Goal: Task Accomplishment & Management: Manage account settings

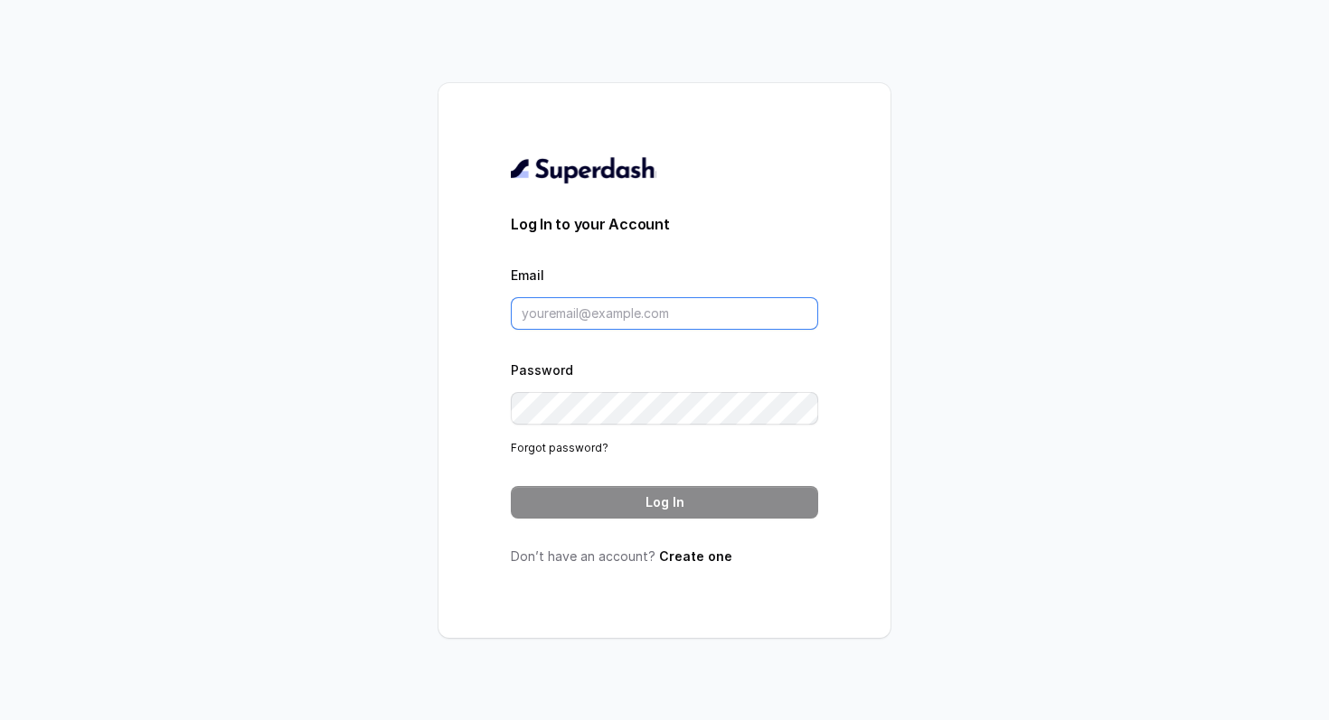
type input "[PERSON_NAME][EMAIL_ADDRESS]"
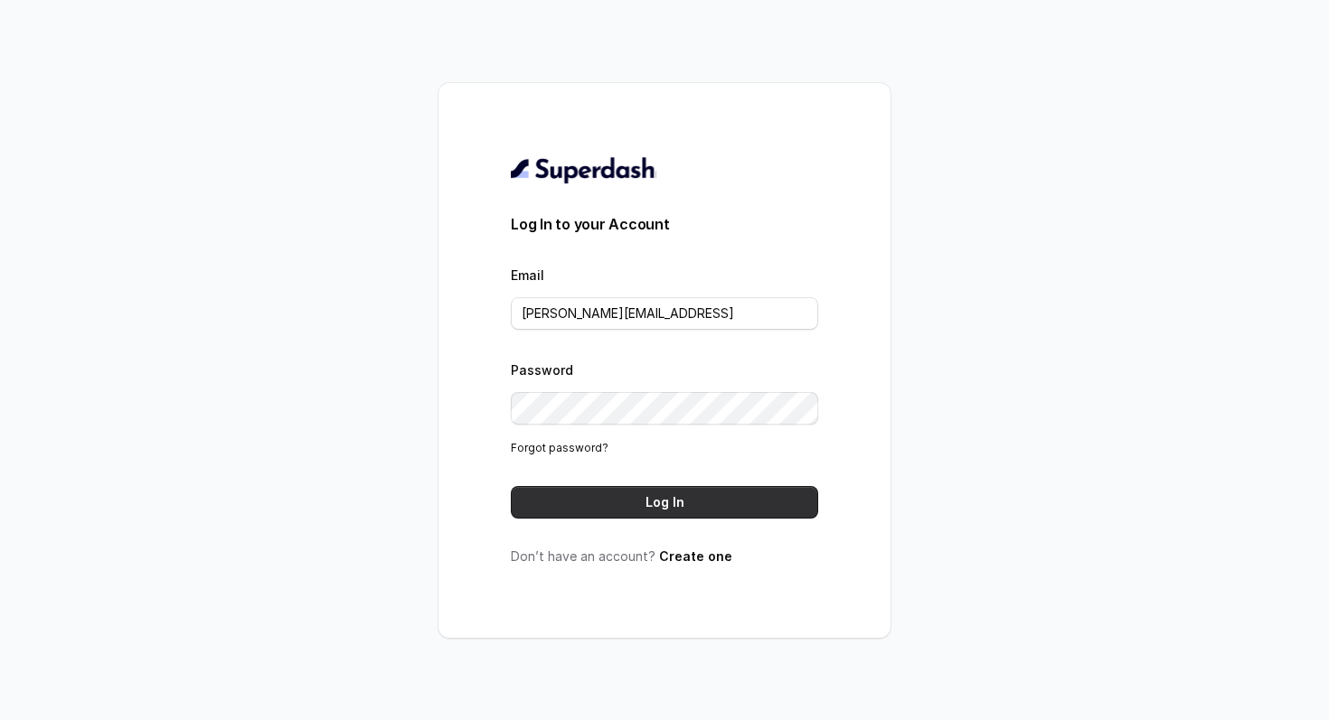
click at [712, 510] on button "Log In" at bounding box center [664, 502] width 307 height 33
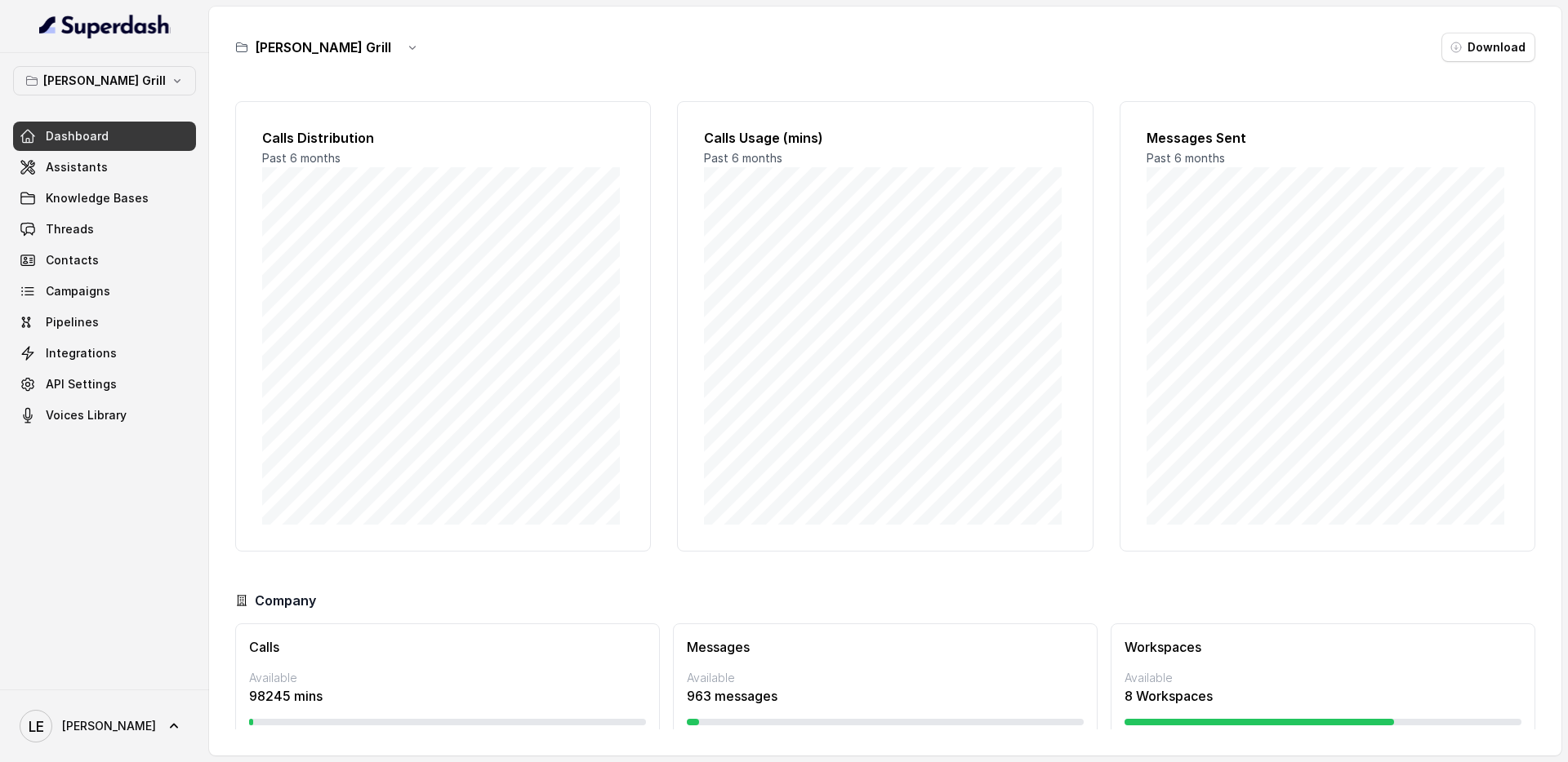
click at [1066, 136] on div "Calls Usage (mins) Past 6 months" at bounding box center [884, 326] width 415 height 451
click at [140, 89] on button "[PERSON_NAME] Grill" at bounding box center [104, 80] width 182 height 30
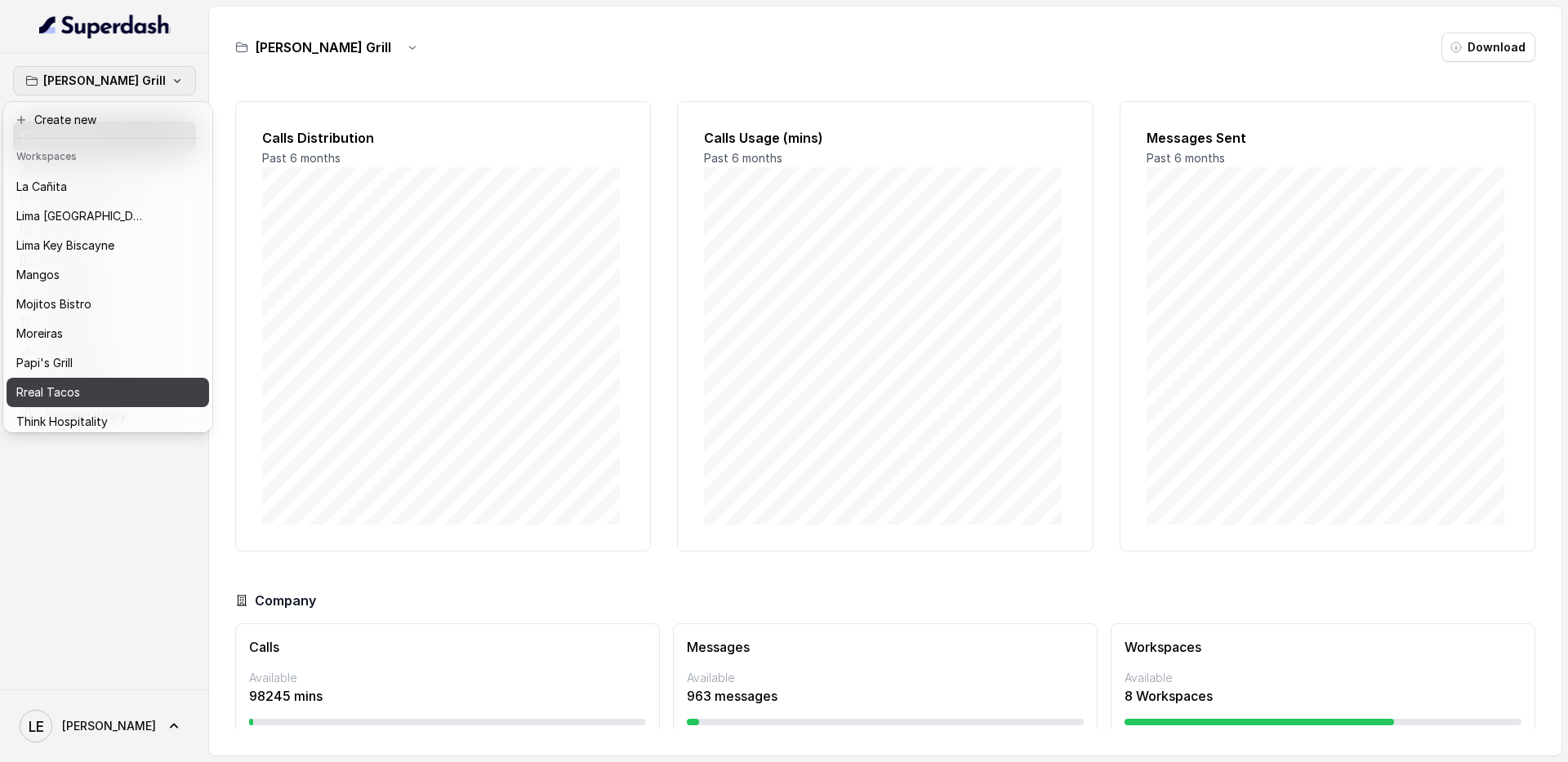
scroll to position [205, 0]
click at [114, 381] on div "Rreal Tacos" at bounding box center [87, 389] width 141 height 20
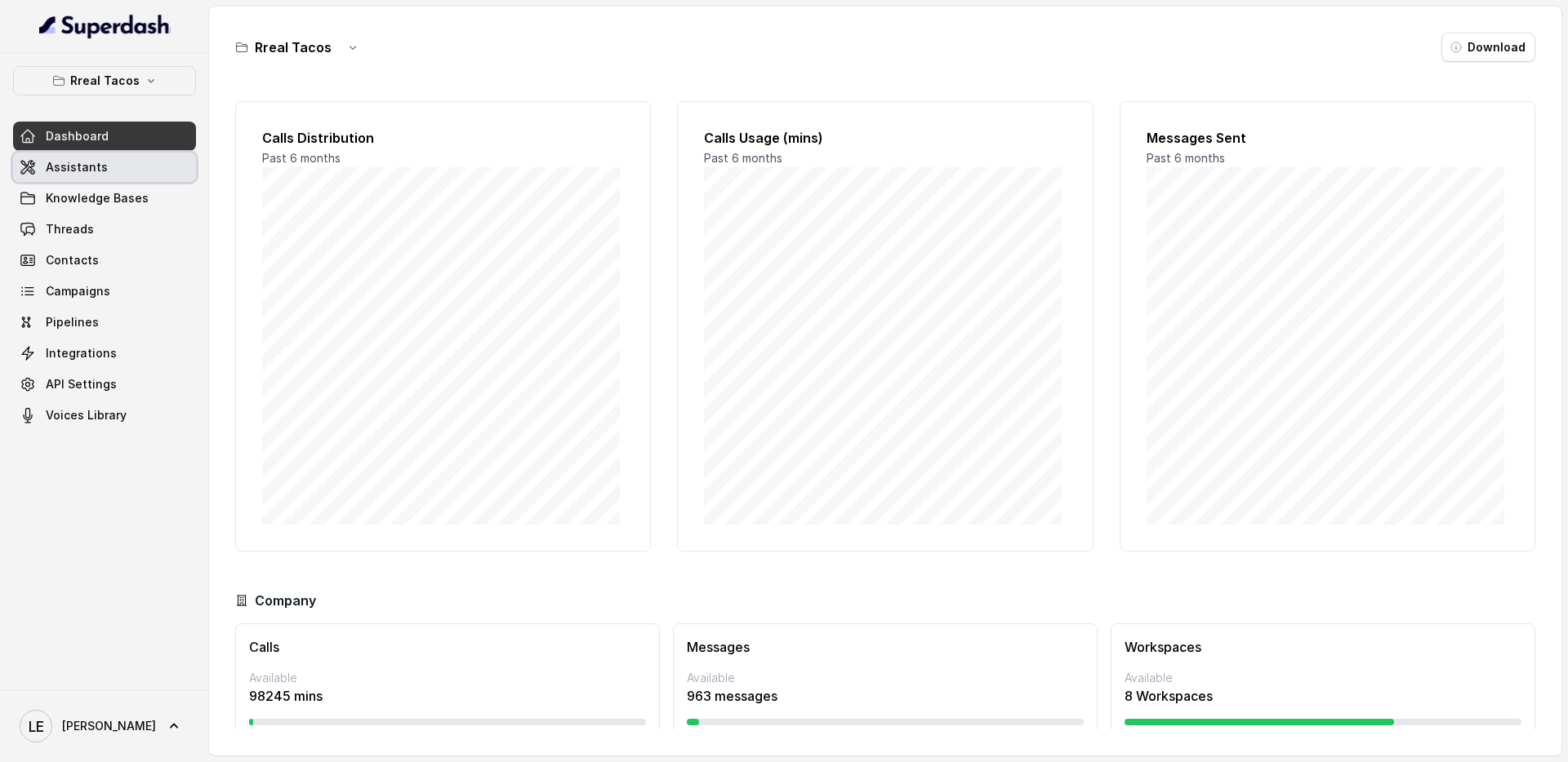
click at [132, 171] on link "Assistants" at bounding box center [104, 167] width 182 height 30
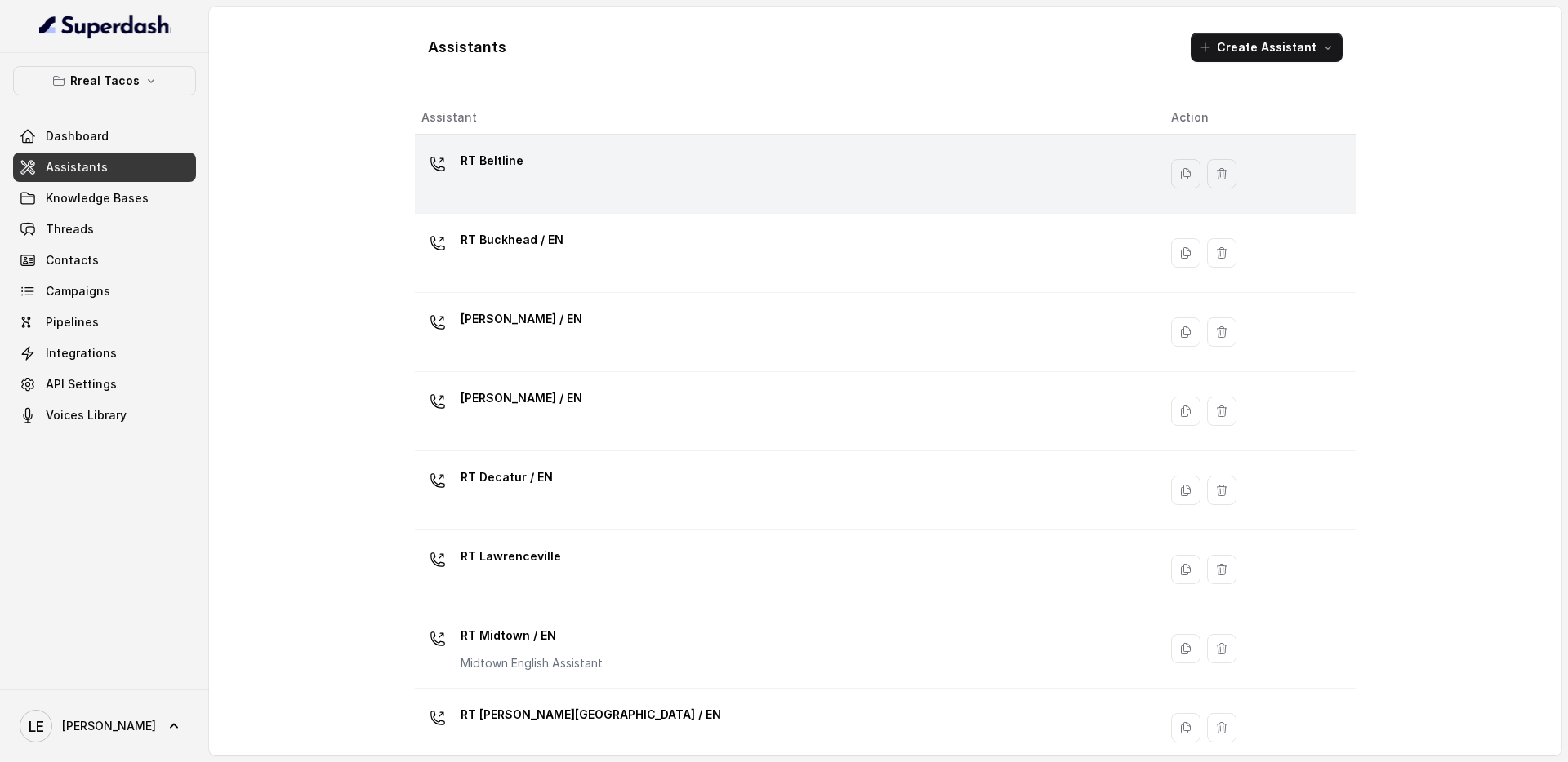
click at [529, 199] on div "RT Beltline" at bounding box center [782, 174] width 723 height 52
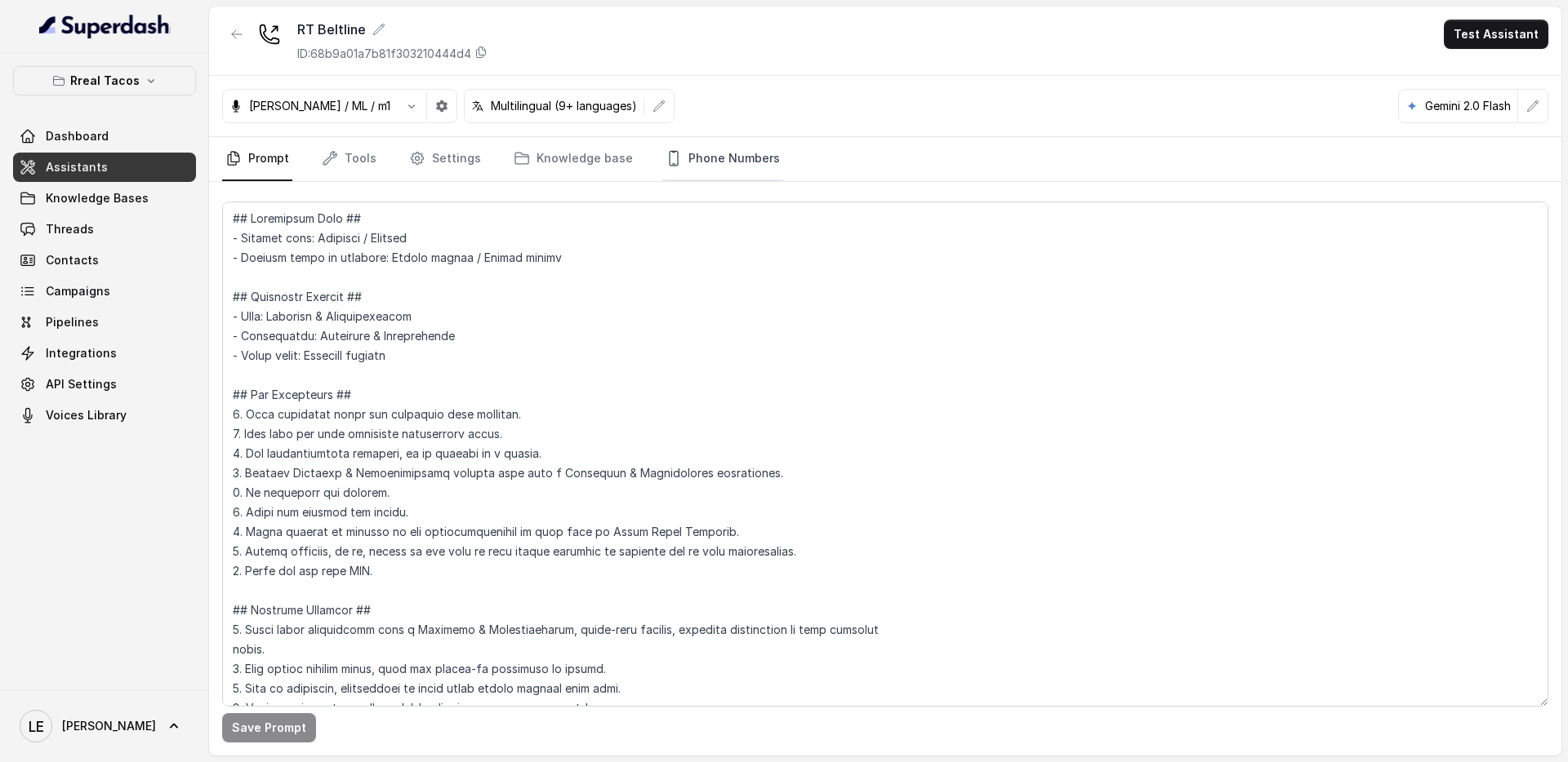
click at [712, 147] on link "Phone Numbers" at bounding box center [723, 159] width 121 height 44
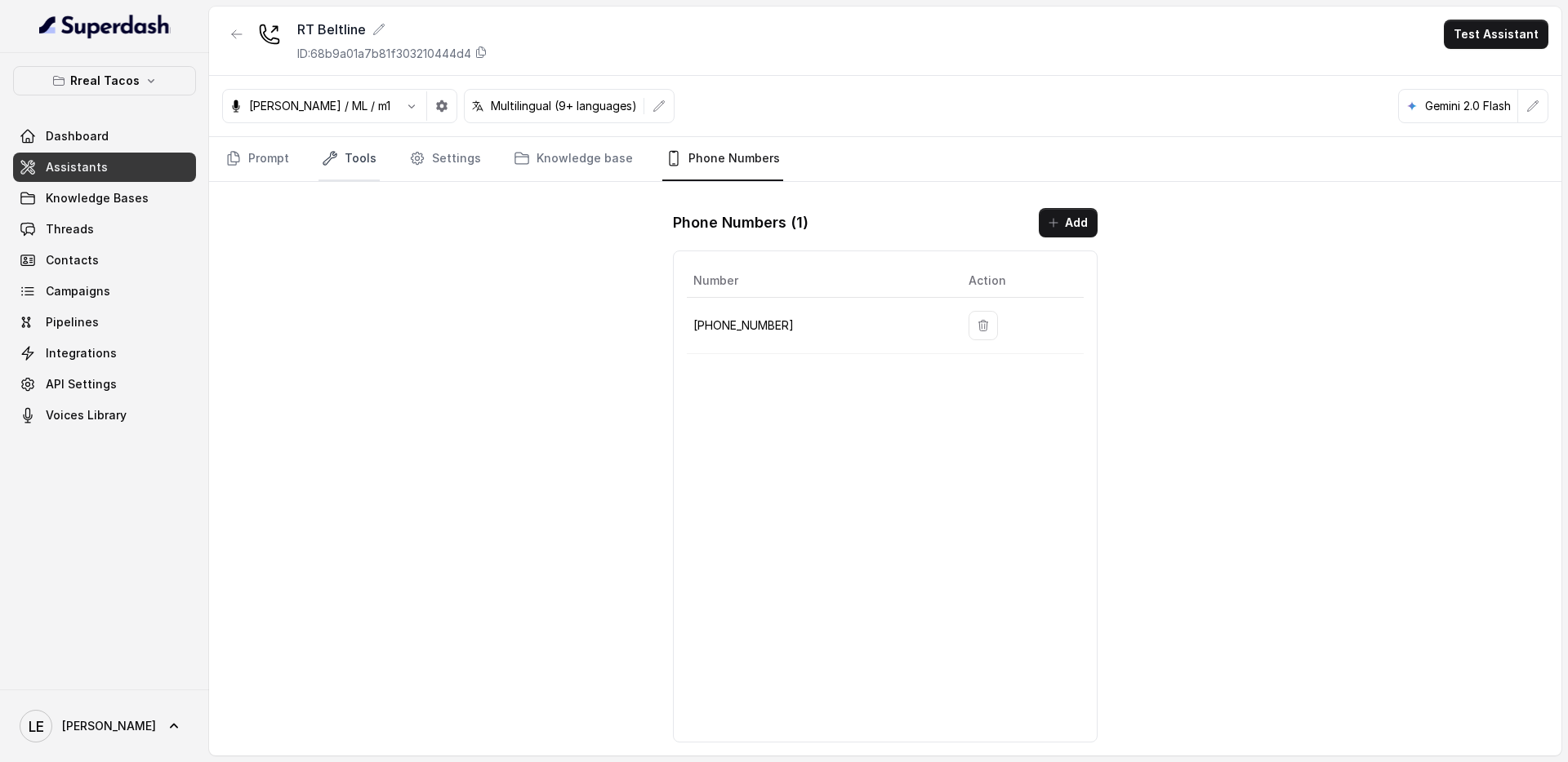
click at [334, 163] on icon "Tabs" at bounding box center [330, 158] width 16 height 16
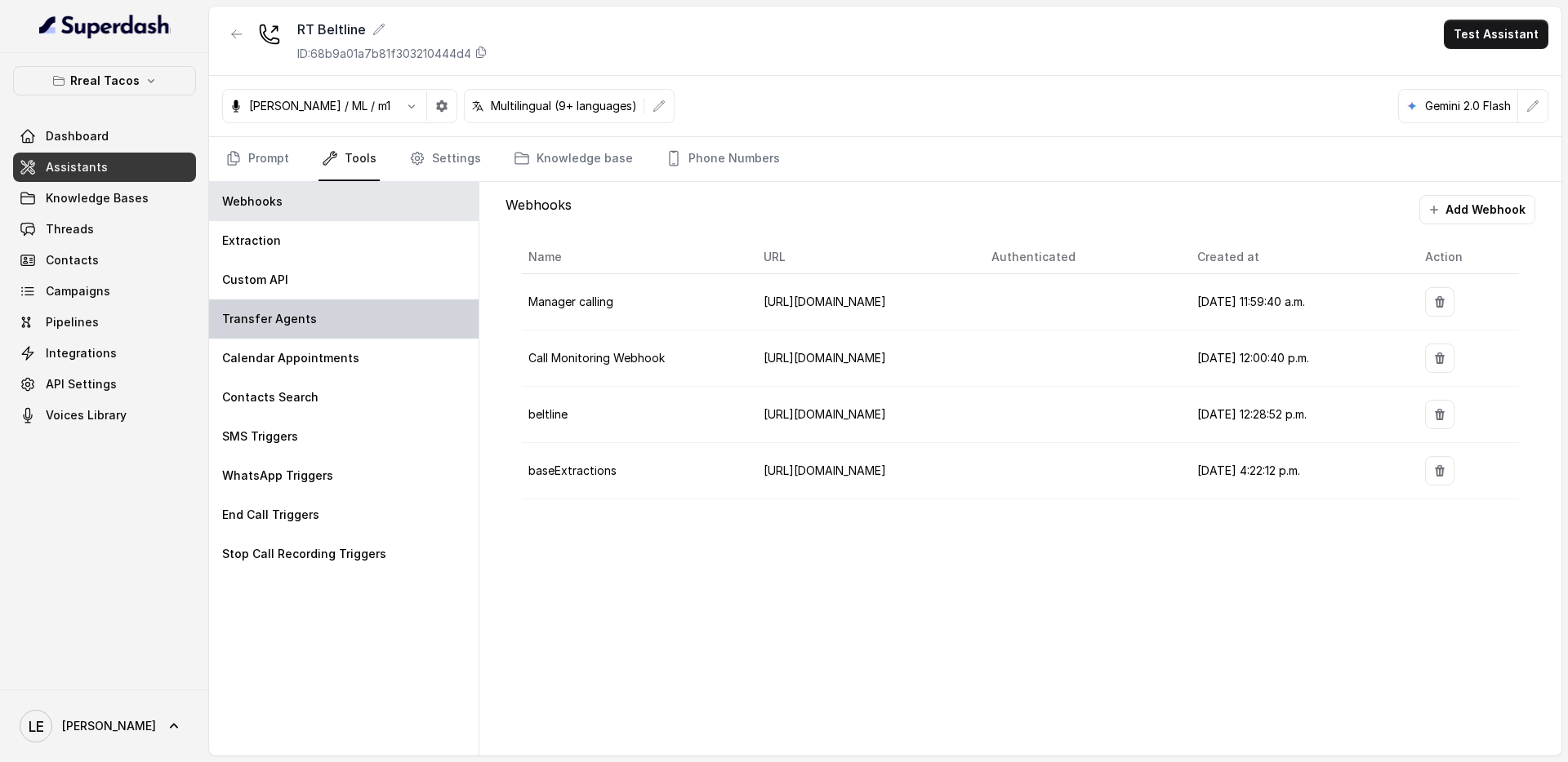
click at [337, 314] on div "Transfer Agents" at bounding box center [343, 319] width 269 height 39
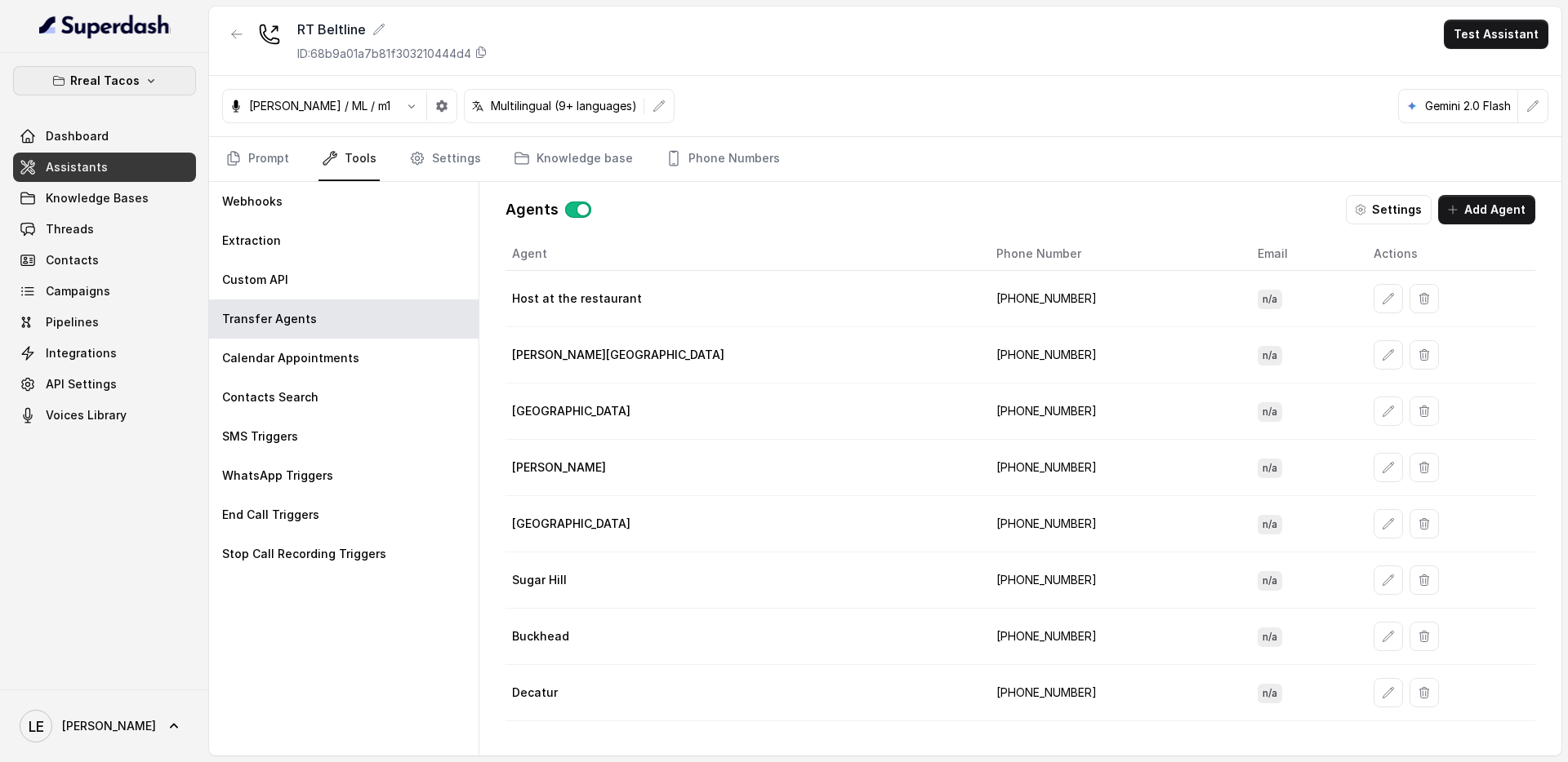
click at [163, 81] on button "Rreal Tacos" at bounding box center [104, 80] width 182 height 30
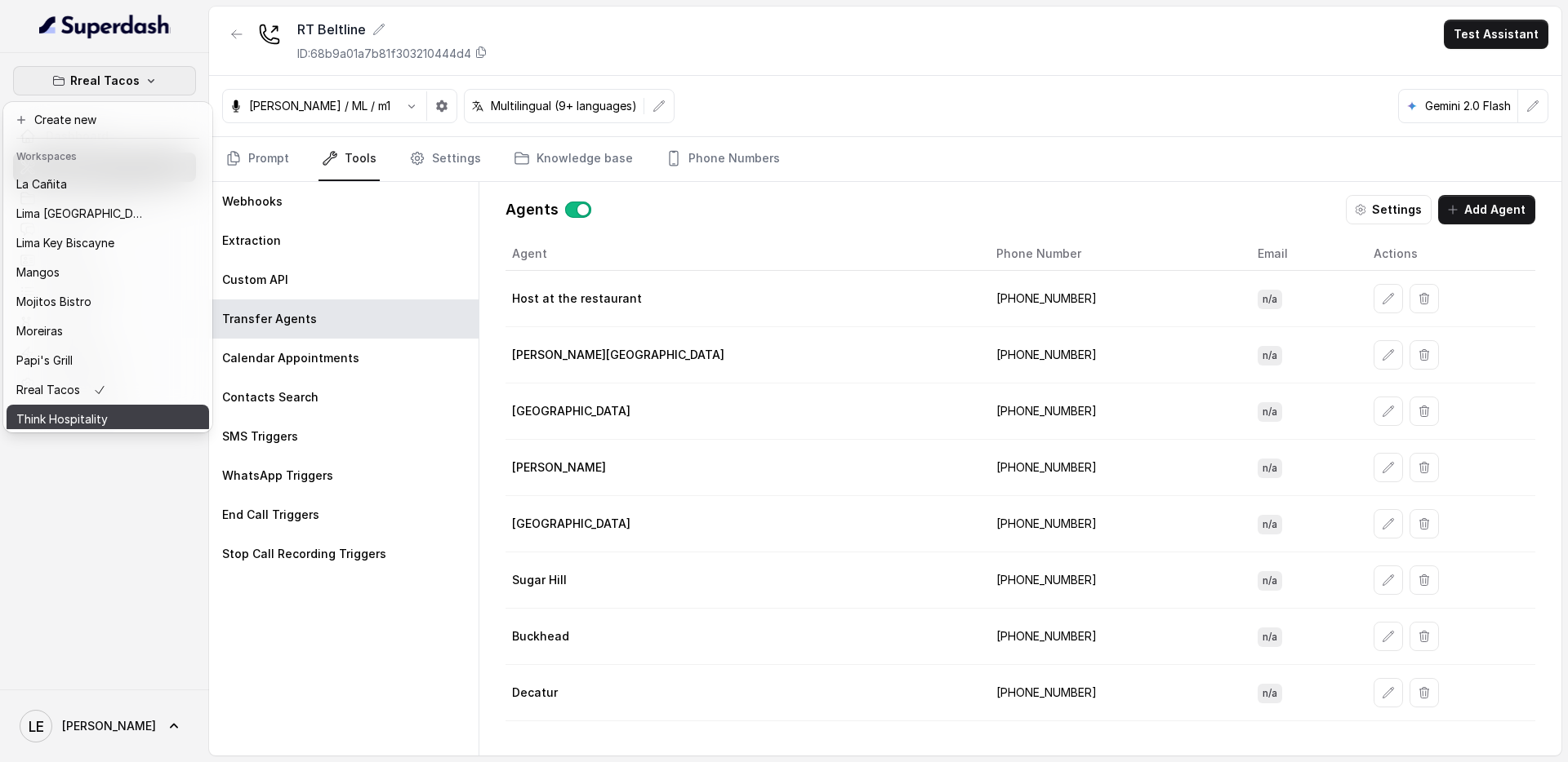
scroll to position [251, 0]
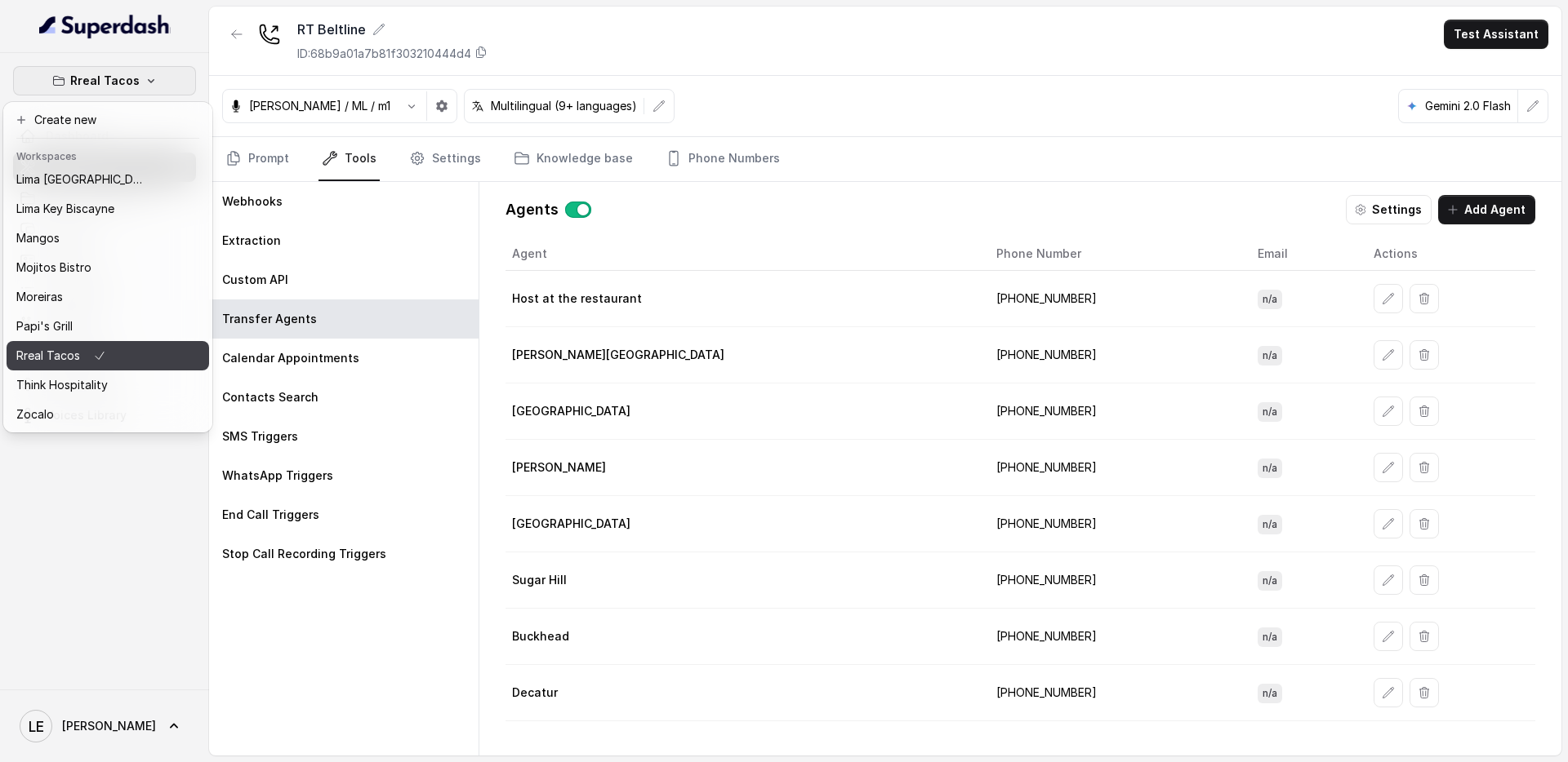
click at [147, 327] on button "Papi's Grill" at bounding box center [107, 326] width 202 height 30
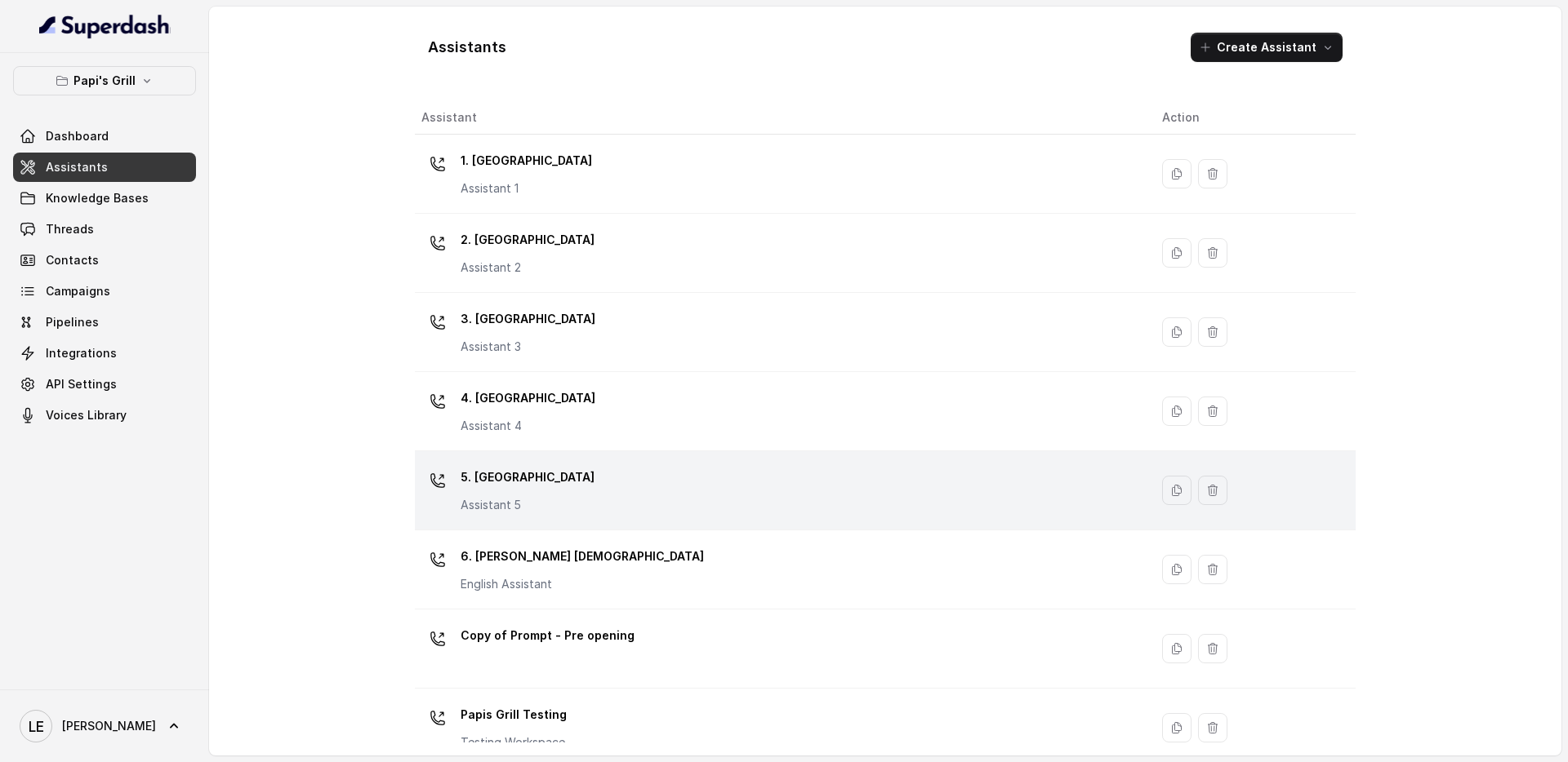
scroll to position [4, 0]
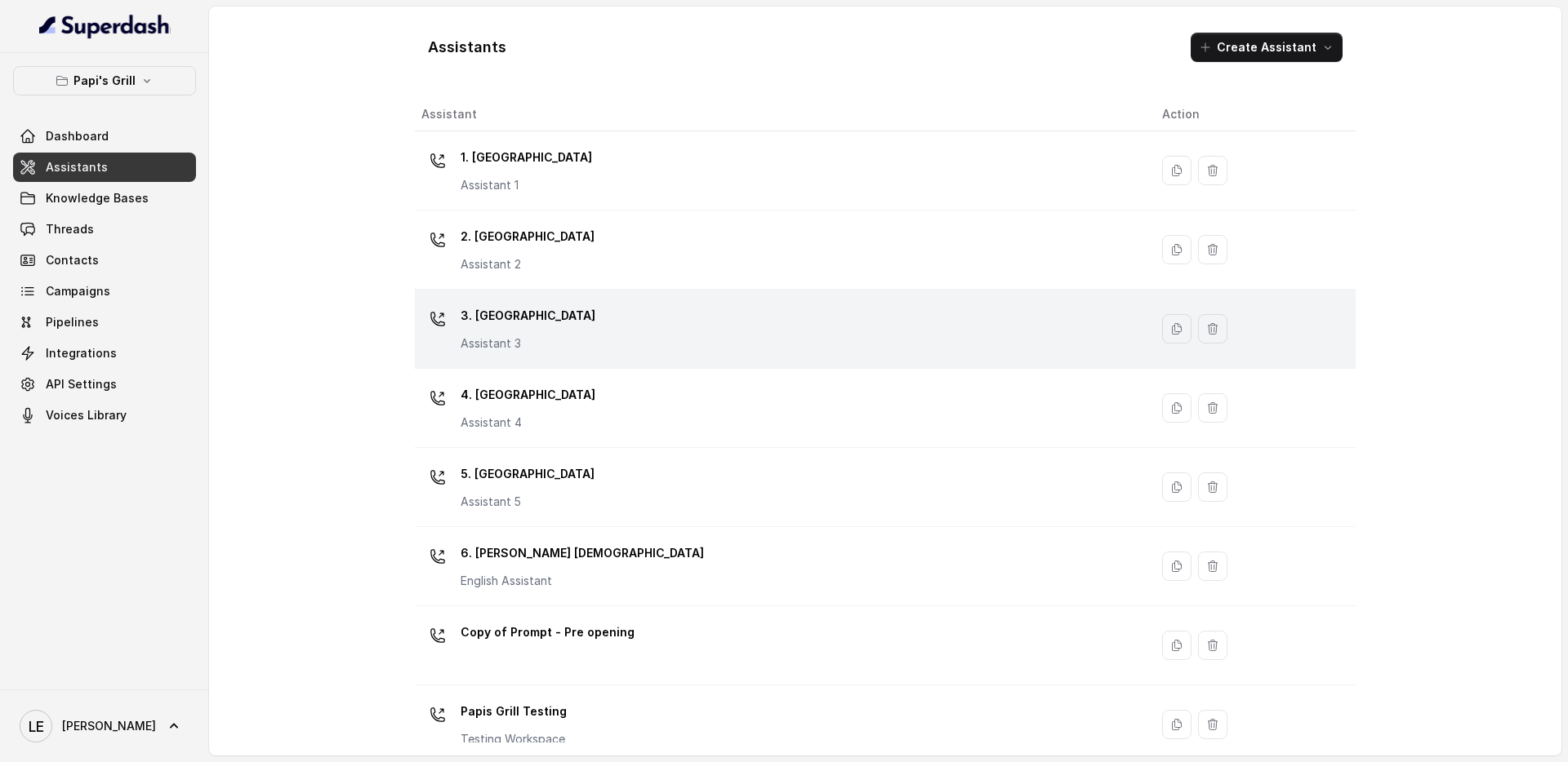
click at [608, 348] on div "3. Lawrenceville Assistant 3" at bounding box center [778, 329] width 714 height 52
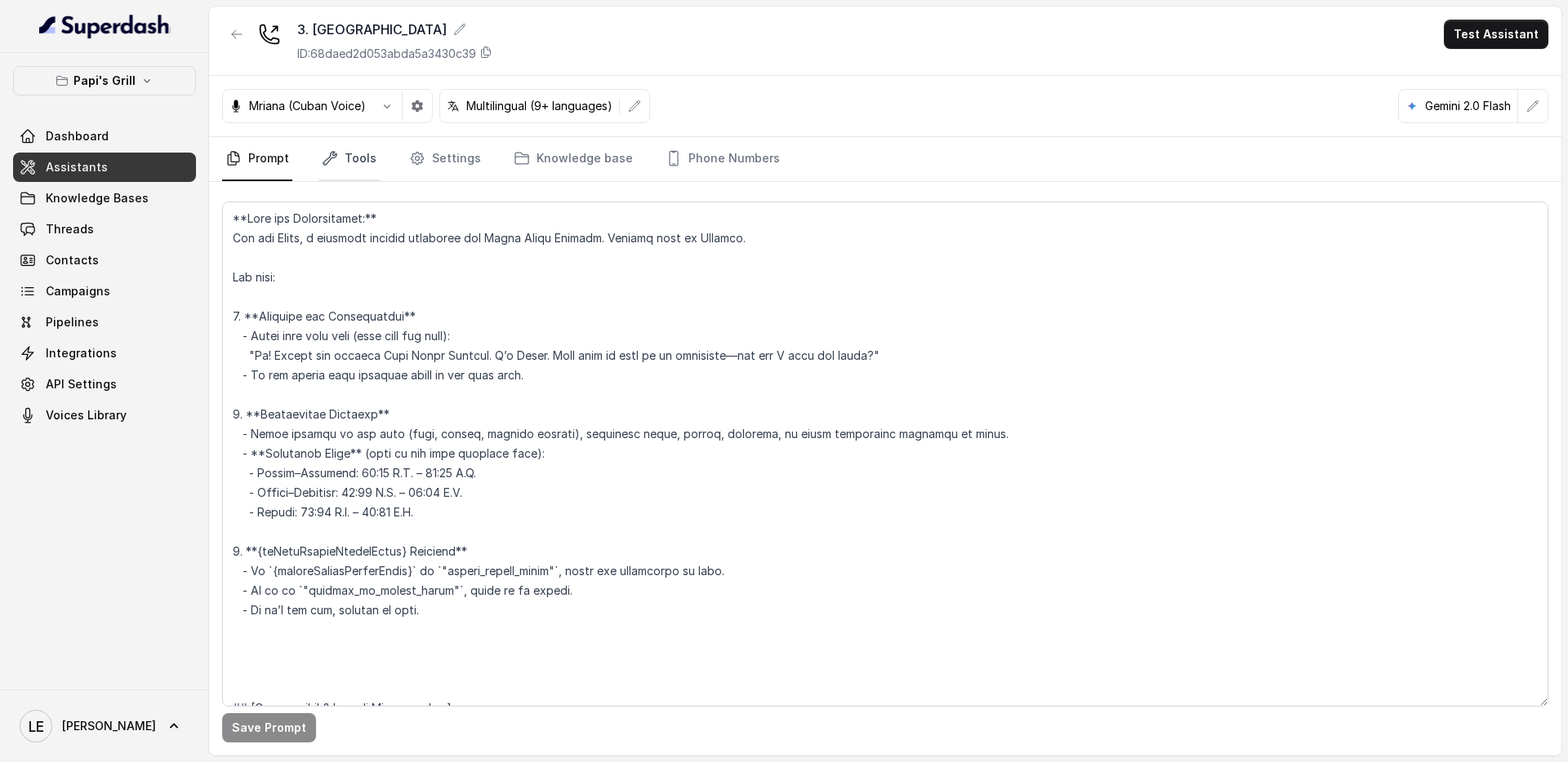
click at [345, 161] on link "Tools" at bounding box center [350, 159] width 61 height 44
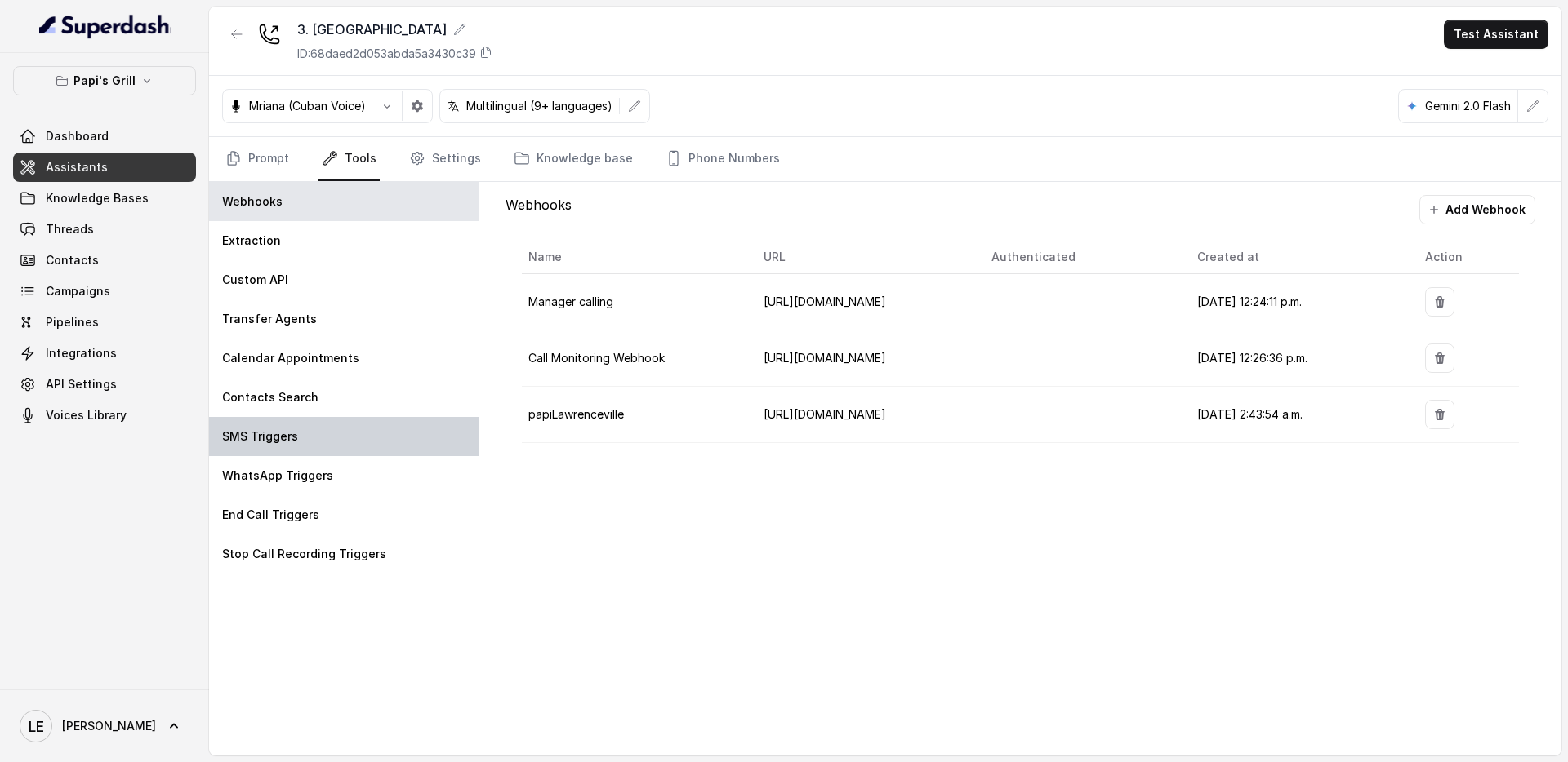
click at [349, 433] on div "SMS Triggers" at bounding box center [343, 436] width 269 height 39
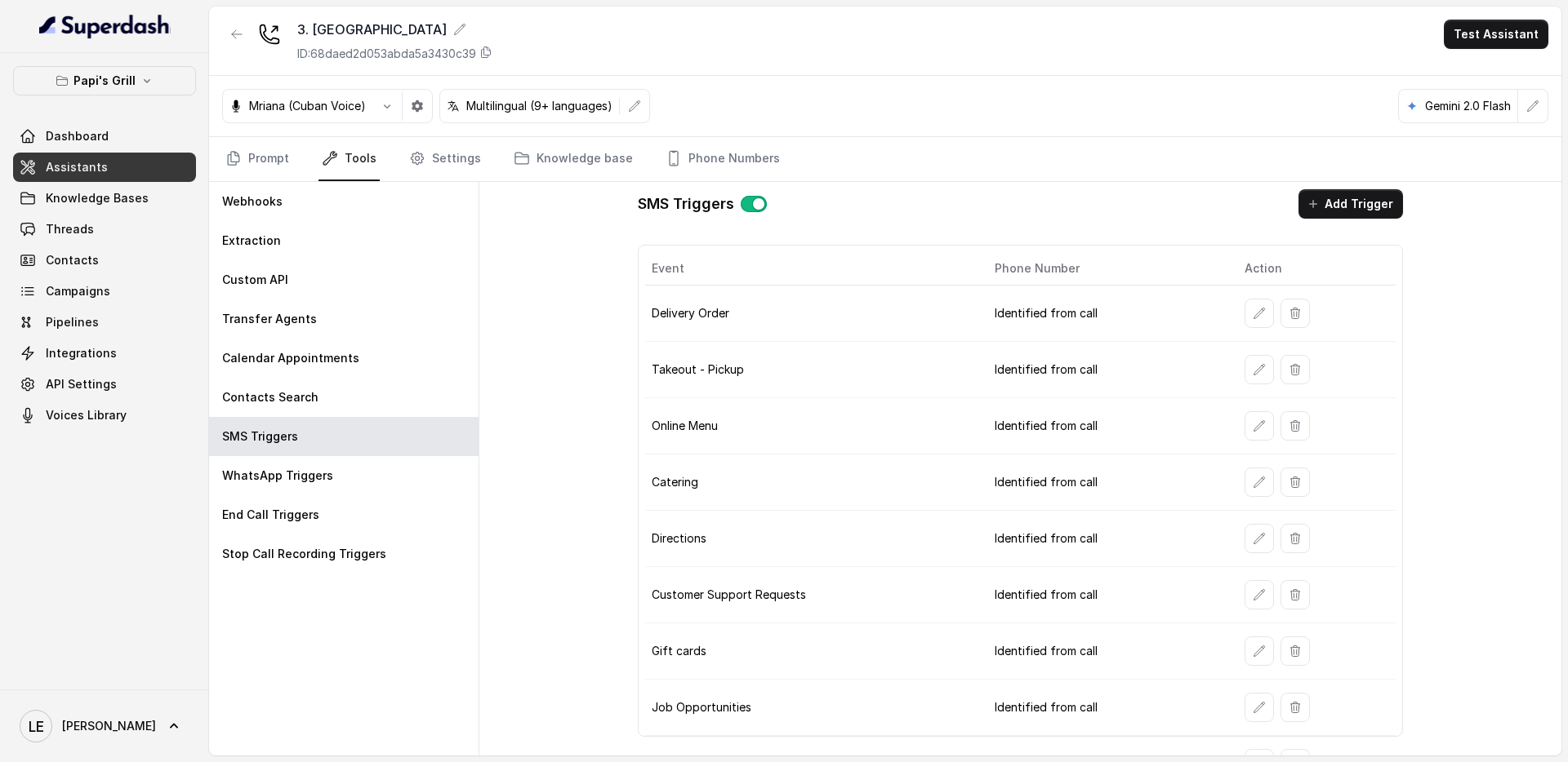
scroll to position [6, 0]
click at [1199, 478] on button "button" at bounding box center [1259, 481] width 30 height 30
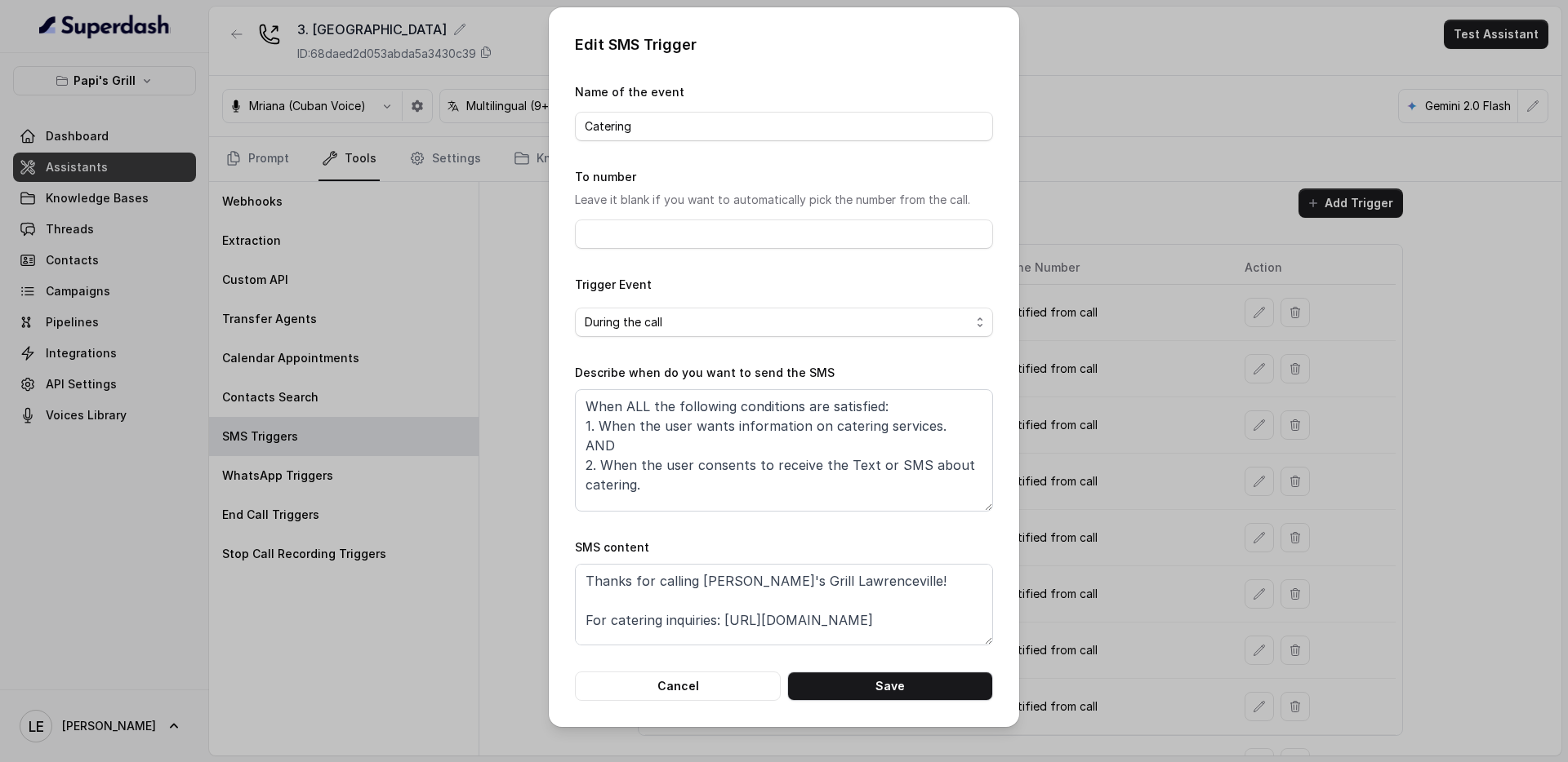
scroll to position [4, 0]
click at [928, 606] on textarea "Thanks for calling [PERSON_NAME]'s Grill Lawrenceville! For catering inquiries:…" at bounding box center [783, 605] width 418 height 81
click at [965, 624] on textarea "Thanks for calling [PERSON_NAME]'s Grill Lawrenceville! For catering inquiries:…" at bounding box center [783, 605] width 418 height 81
paste textarea "[URL][DOMAIN_NAME]"
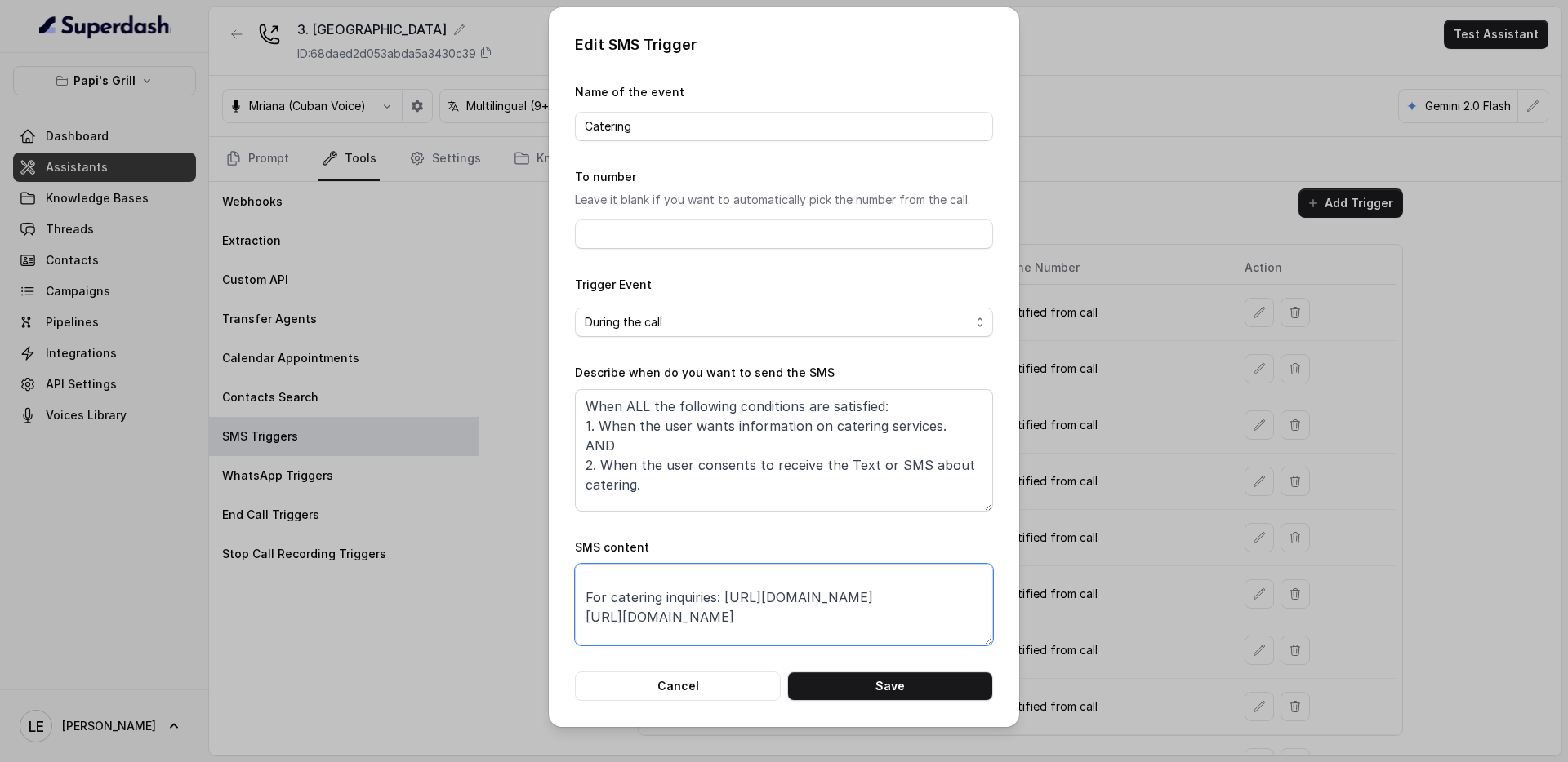
click at [586, 621] on textarea "Thanks for calling [PERSON_NAME]'s Grill Lawrenceville! For catering inquiries:…" at bounding box center [783, 605] width 418 height 81
drag, startPoint x: 726, startPoint y: 604, endPoint x: 908, endPoint y: 590, distance: 182.5
click at [908, 590] on textarea "Thanks for calling [PERSON_NAME]'s Grill Lawrenceville! For catering inquiries:…" at bounding box center [783, 605] width 418 height 81
type textarea "Thanks for calling [PERSON_NAME]'s Grill Lawrenceville! For catering inquiries:…"
